Goal: Find specific page/section: Find specific page/section

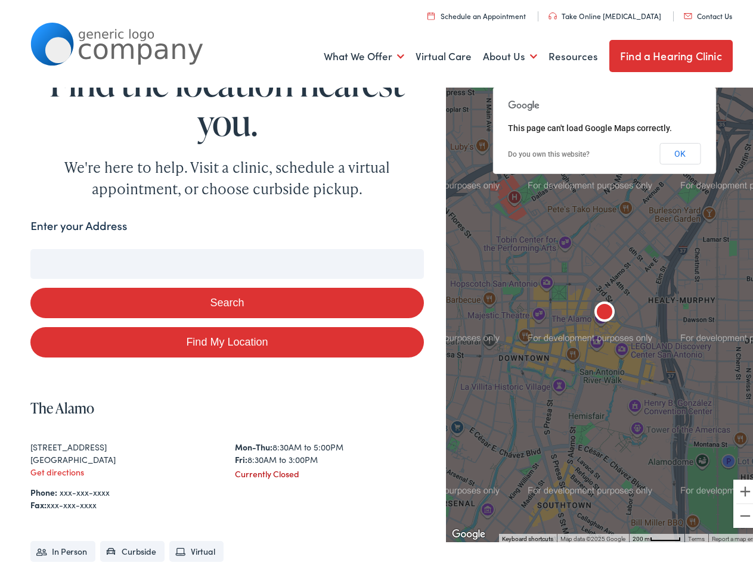
click at [376, 286] on button "Search" at bounding box center [226, 299] width 393 height 30
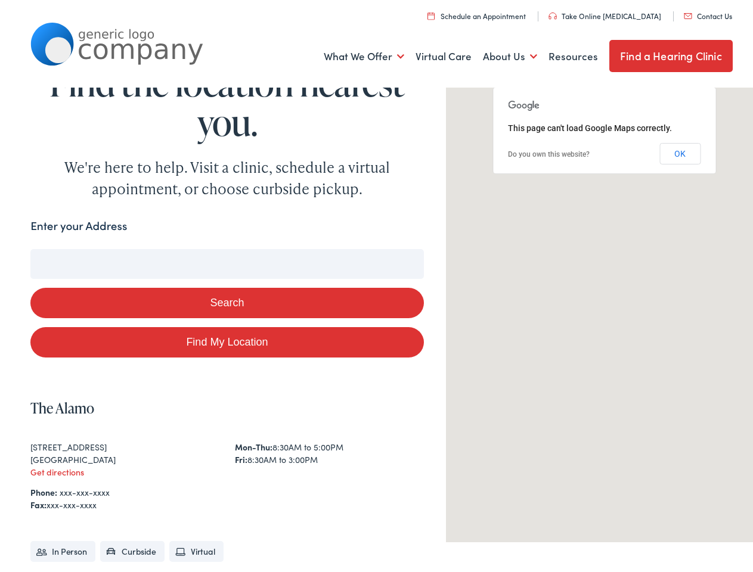
click at [355, 53] on link "What We Offer" at bounding box center [364, 53] width 80 height 44
click at [499, 53] on link "About Us" at bounding box center [510, 53] width 54 height 44
click at [481, 246] on button "Search" at bounding box center [485, 246] width 15 height 15
click at [224, 299] on button "Search" at bounding box center [226, 299] width 393 height 30
click at [596, 309] on img "The Alamo" at bounding box center [604, 310] width 29 height 29
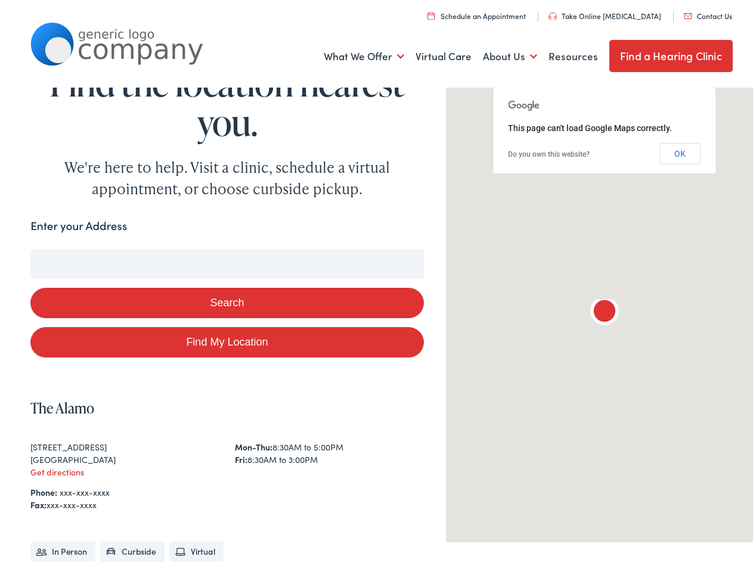
click at [596, 309] on img "The Alamo" at bounding box center [604, 310] width 29 height 29
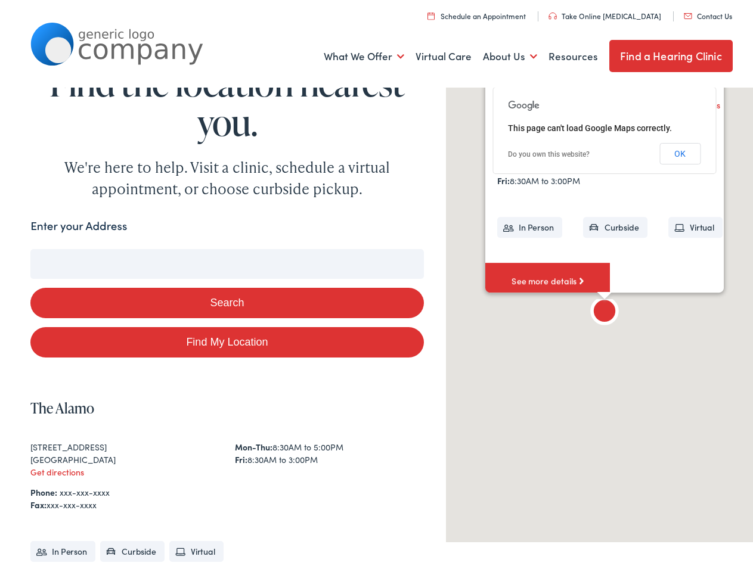
scroll to position [111, 0]
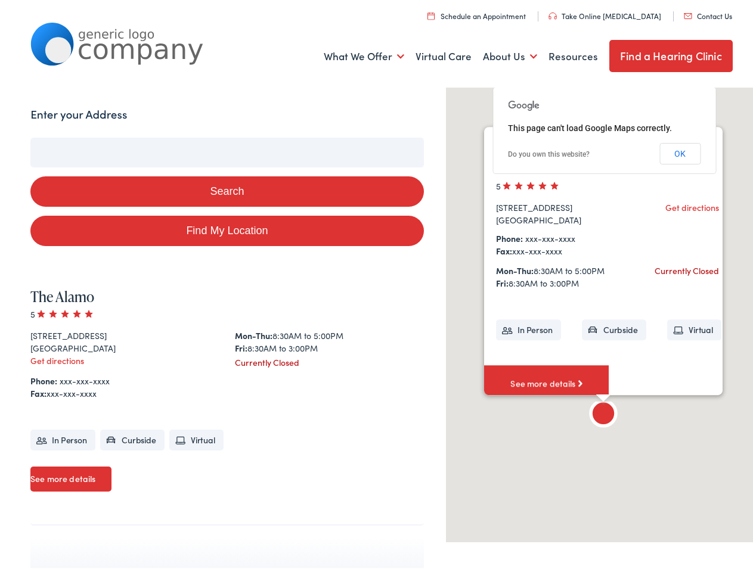
click at [603, 412] on div "To navigate, press the arrow keys. The Alamo [GEOGRAPHIC_DATA][STREET_ADDRESS] …" at bounding box center [761, 412] width 317 height 0
